Goal: Task Accomplishment & Management: Use online tool/utility

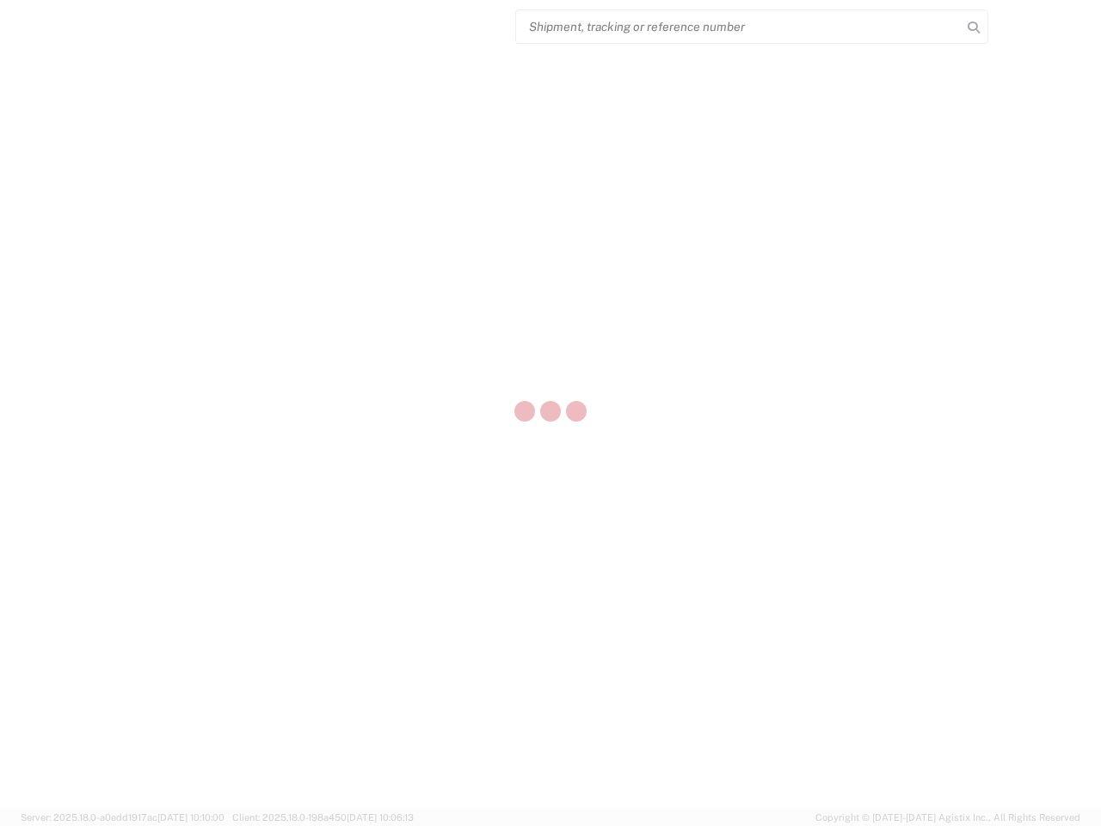
select select "US"
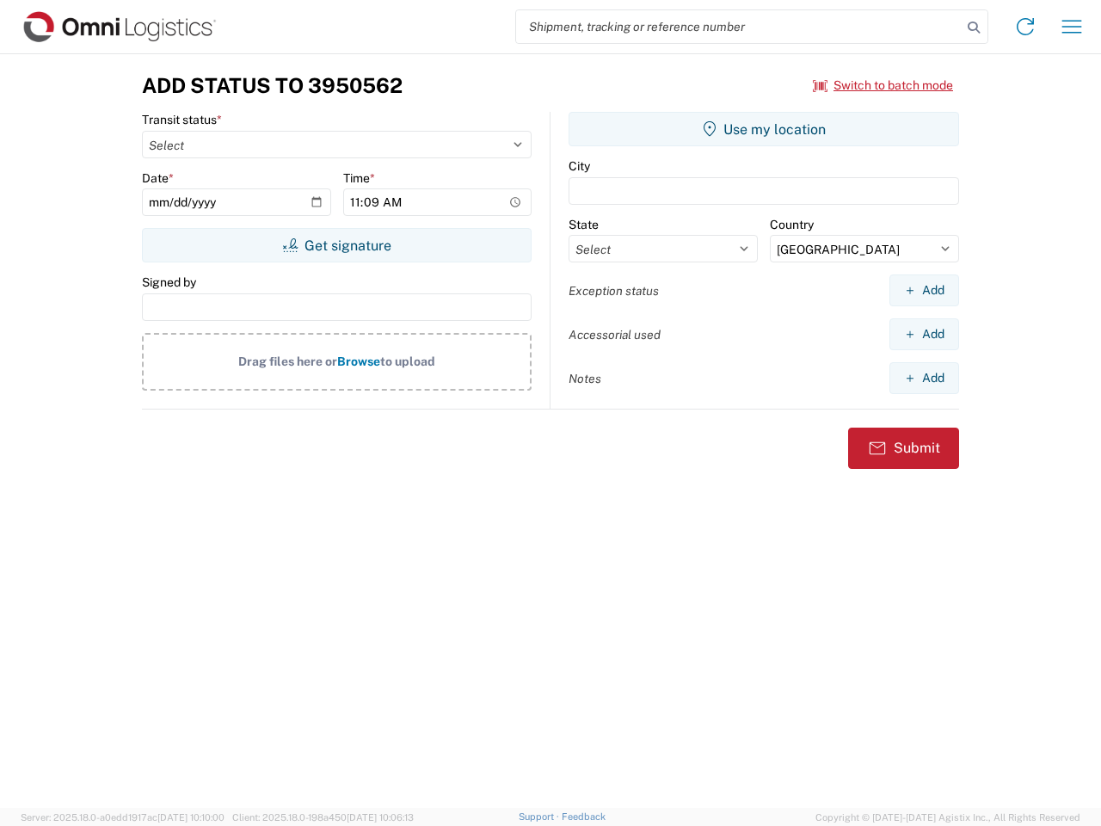
click at [739, 27] on input "search" at bounding box center [739, 26] width 446 height 33
click at [974, 28] on icon at bounding box center [974, 27] width 24 height 24
click at [1026, 27] on icon at bounding box center [1026, 27] width 28 height 28
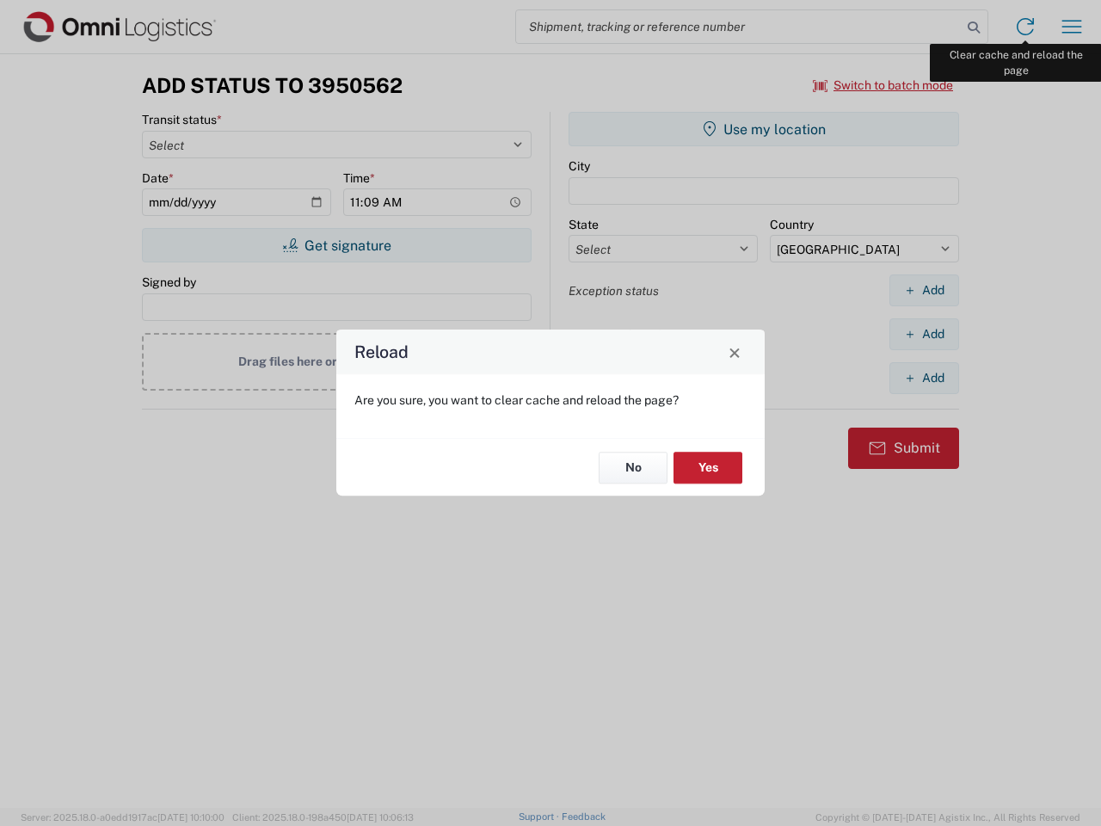
click at [1072, 27] on div "Reload Are you sure, you want to clear cache and reload the page? No Yes" at bounding box center [550, 413] width 1101 height 826
click at [884, 85] on div "Reload Are you sure, you want to clear cache and reload the page? No Yes" at bounding box center [550, 413] width 1101 height 826
click at [336, 245] on div "Reload Are you sure, you want to clear cache and reload the page? No Yes" at bounding box center [550, 413] width 1101 height 826
click at [764, 129] on div "Reload Are you sure, you want to clear cache and reload the page? No Yes" at bounding box center [550, 413] width 1101 height 826
click at [924, 290] on div "Reload Are you sure, you want to clear cache and reload the page? No Yes" at bounding box center [550, 413] width 1101 height 826
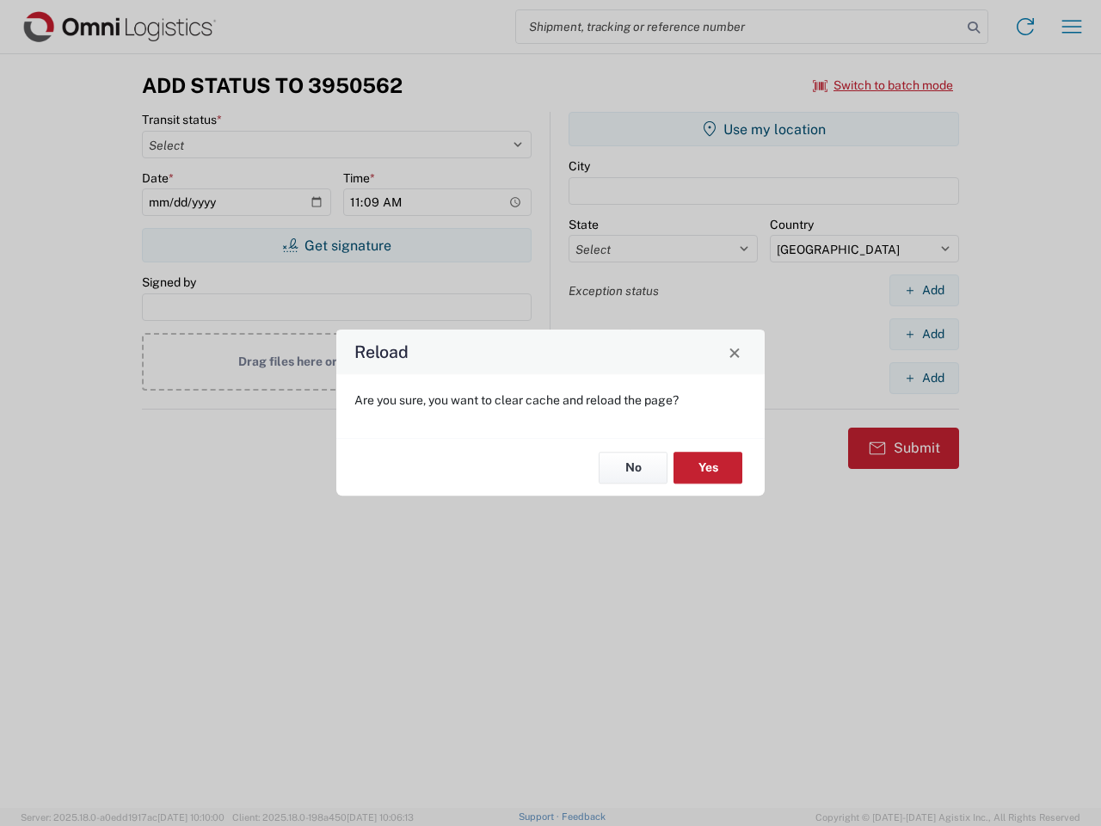
click at [924, 334] on div "Reload Are you sure, you want to clear cache and reload the page? No Yes" at bounding box center [550, 413] width 1101 height 826
click at [924, 378] on div "Reload Are you sure, you want to clear cache and reload the page? No Yes" at bounding box center [550, 413] width 1101 height 826
